Goal: Information Seeking & Learning: Learn about a topic

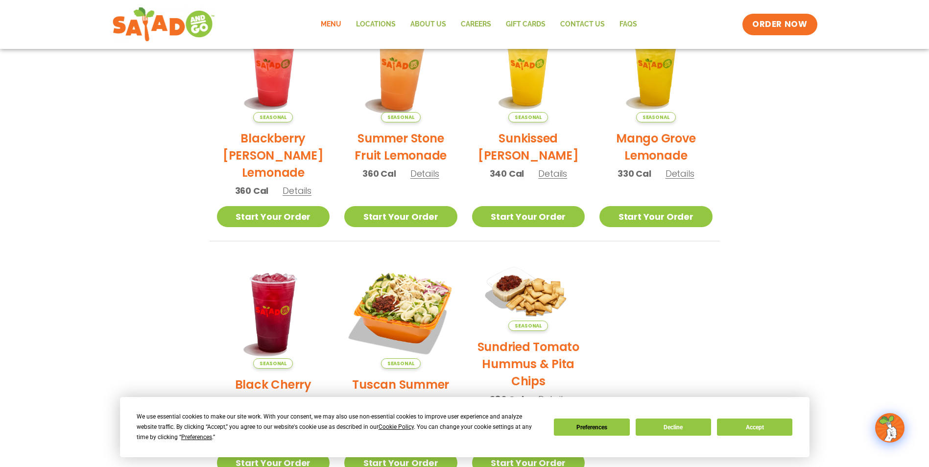
scroll to position [259, 0]
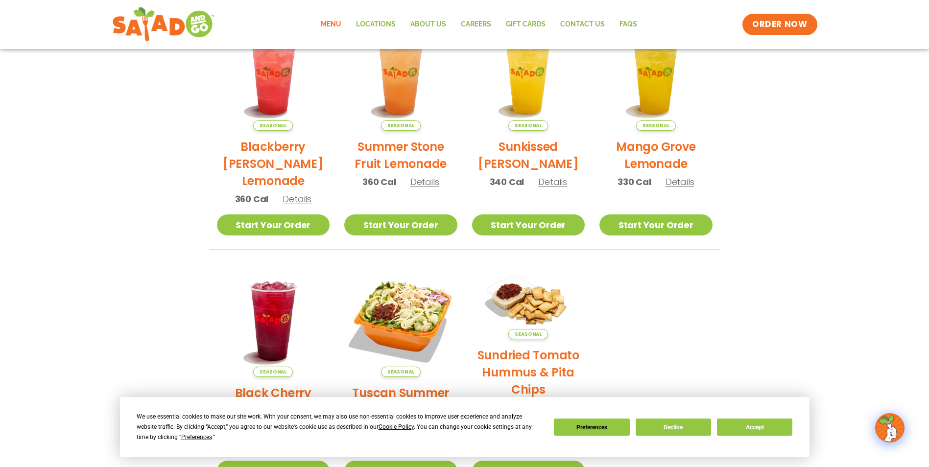
click at [333, 24] on link "Menu" at bounding box center [330, 24] width 35 height 23
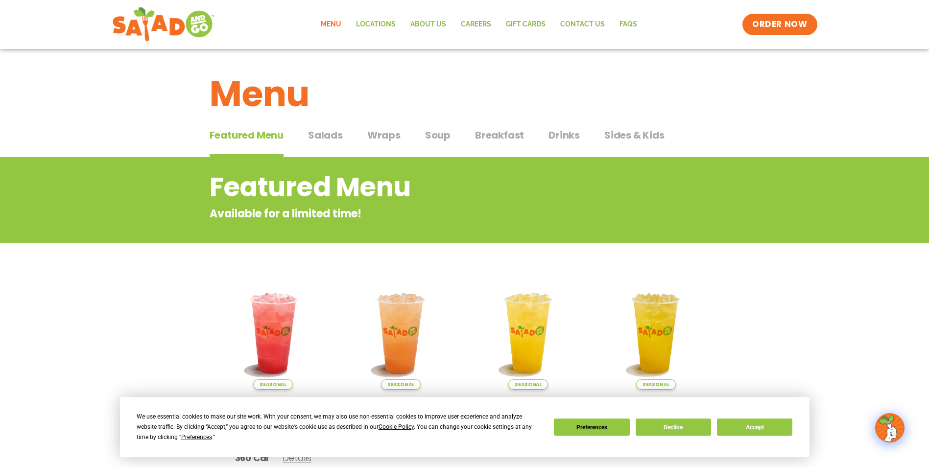
click at [334, 134] on span "Salads" at bounding box center [325, 135] width 35 height 15
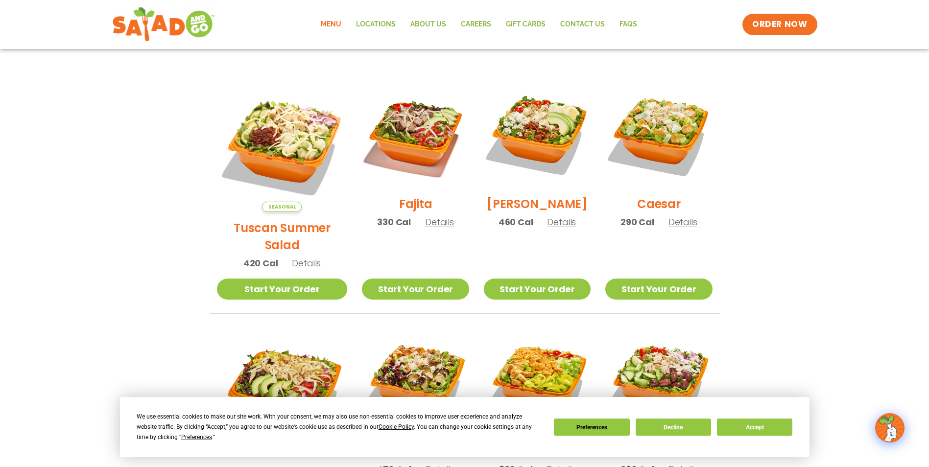
scroll to position [273, 0]
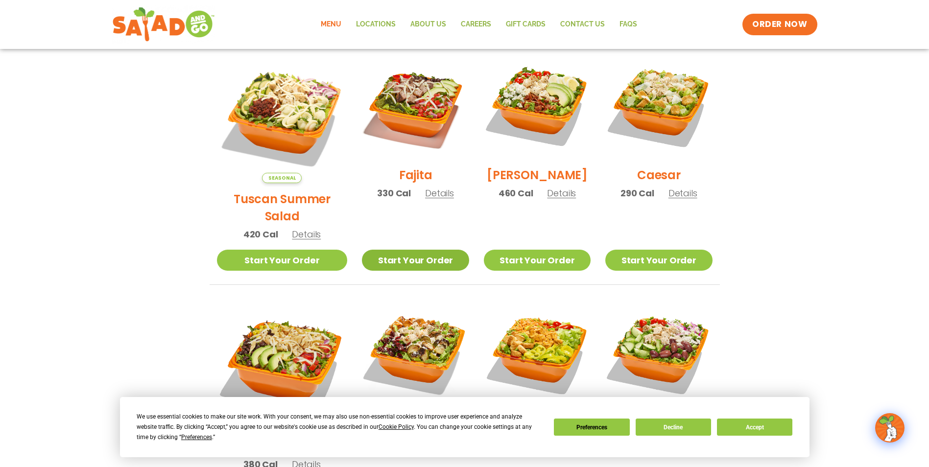
click at [410, 250] on link "Start Your Order" at bounding box center [415, 260] width 107 height 21
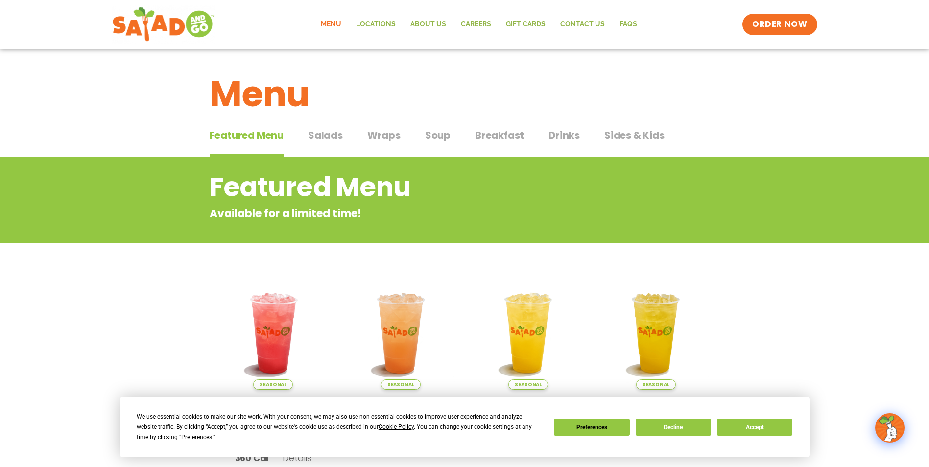
click at [388, 137] on span "Wraps" at bounding box center [383, 135] width 33 height 15
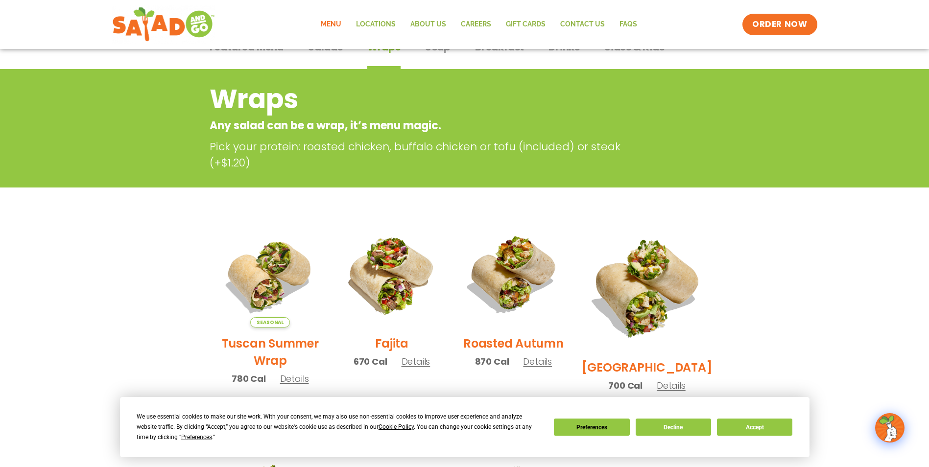
scroll to position [49, 0]
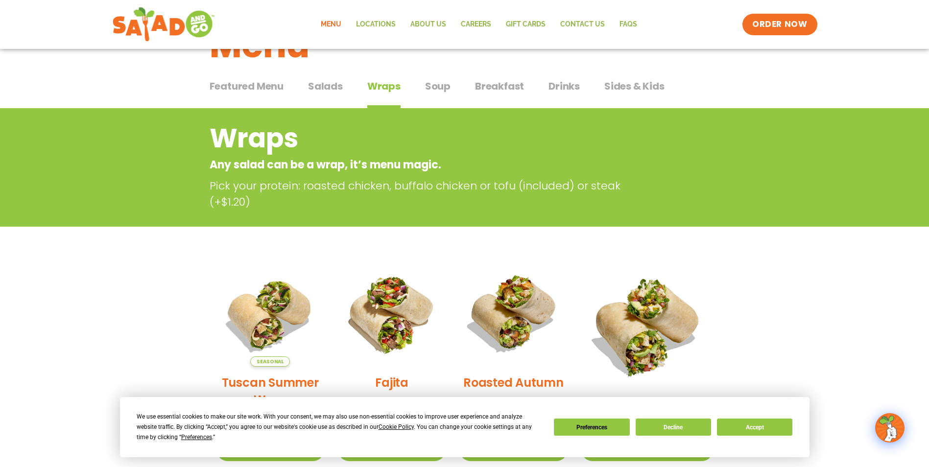
click at [322, 89] on span "Salads" at bounding box center [325, 86] width 35 height 15
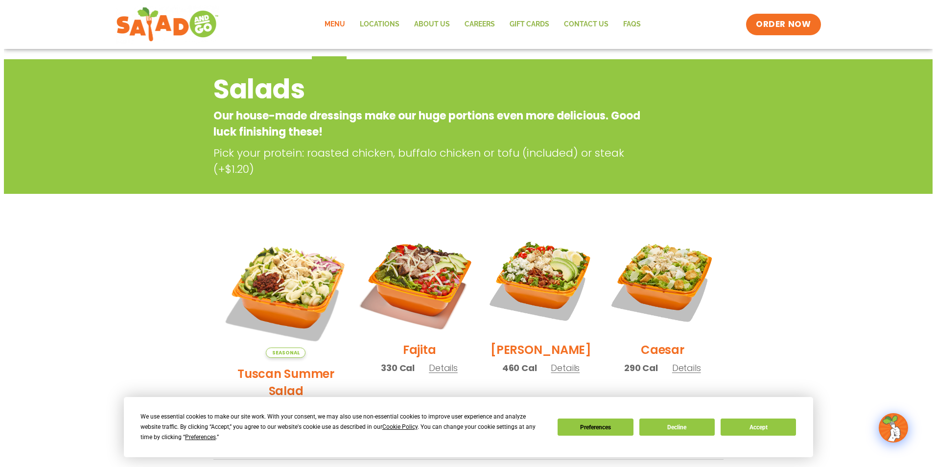
scroll to position [147, 0]
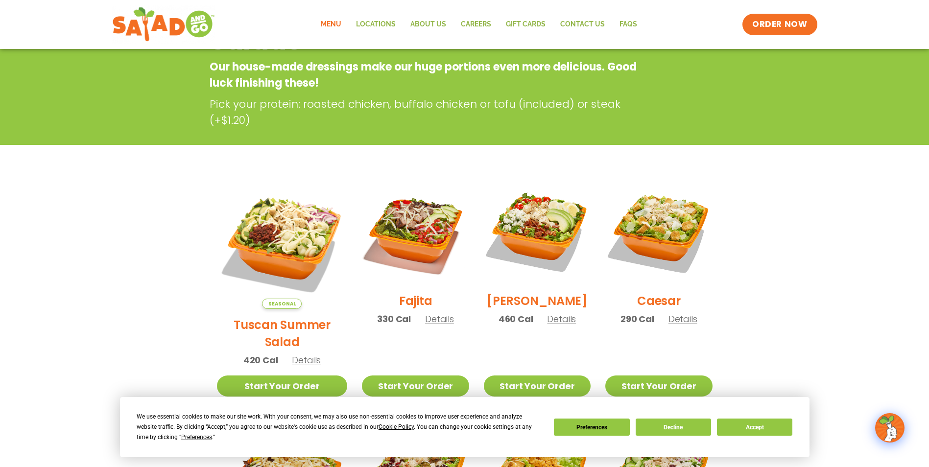
click at [425, 325] on span "Details" at bounding box center [439, 319] width 29 height 12
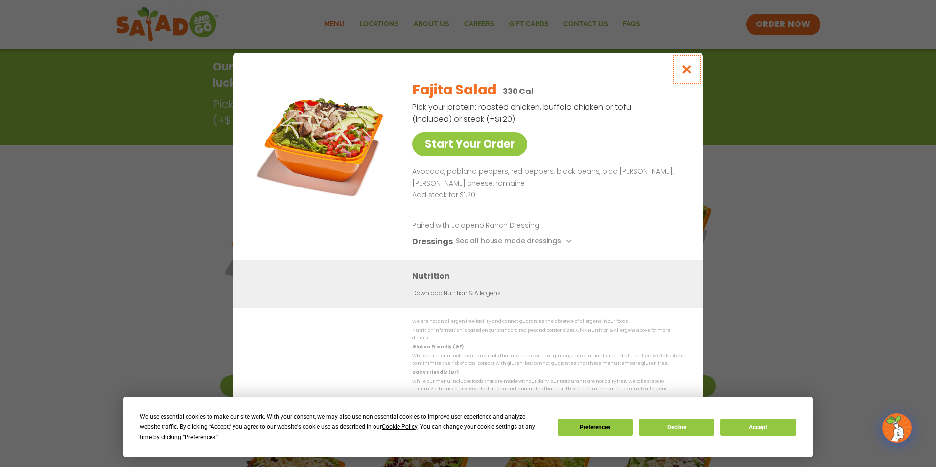
click at [688, 73] on icon "Close modal" at bounding box center [687, 69] width 12 height 10
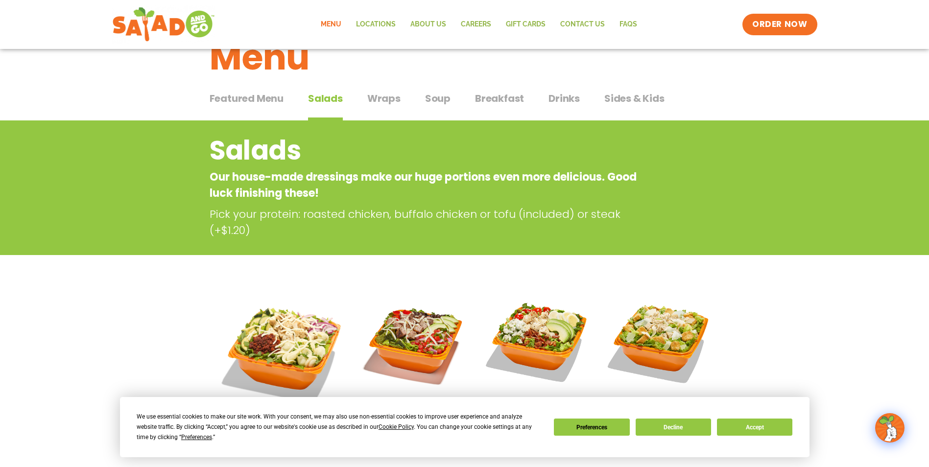
scroll to position [10, 0]
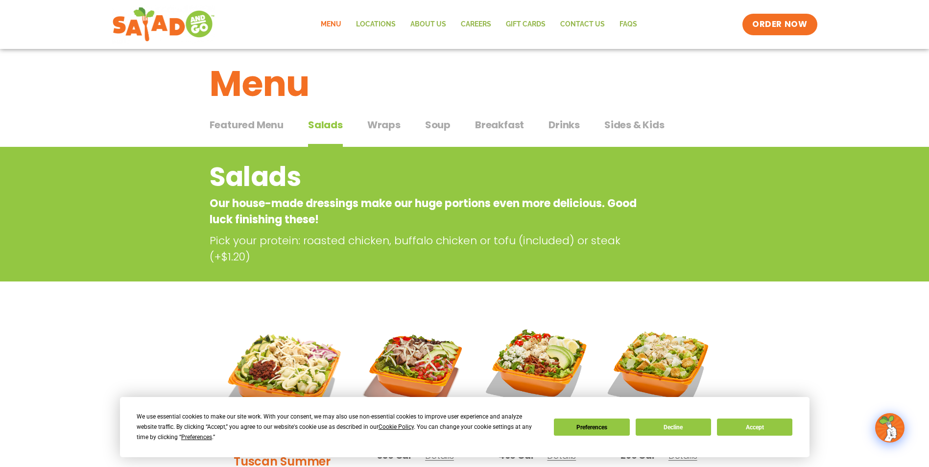
click at [555, 122] on span "Drinks" at bounding box center [563, 125] width 31 height 15
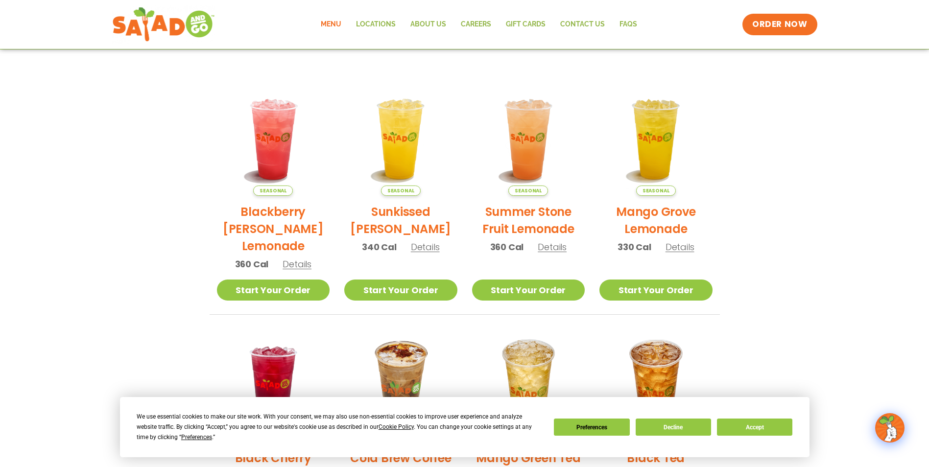
scroll to position [157, 0]
